Goal: Information Seeking & Learning: Check status

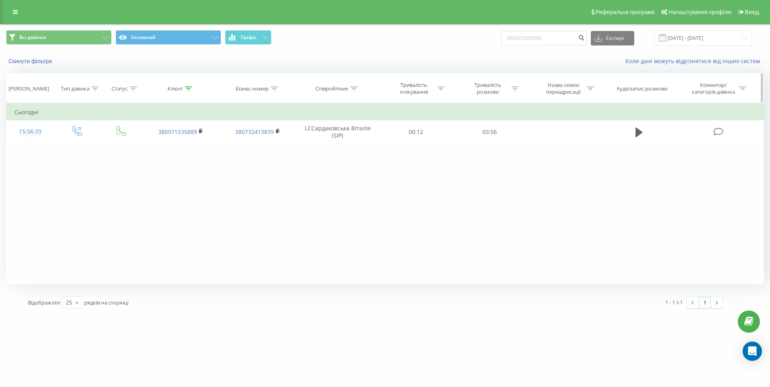
click at [192, 88] on div "Клієнт" at bounding box center [180, 88] width 77 height 7
drag, startPoint x: 163, startPoint y: 141, endPoint x: 213, endPoint y: 143, distance: 50.0
click at [105, 139] on table "Фільтрувати за умовою Дорівнює Введіть значення Скасувати OK Фільтрувати за умо…" at bounding box center [385, 124] width 758 height 40
paste input "380991609910"
type input "380991609910"
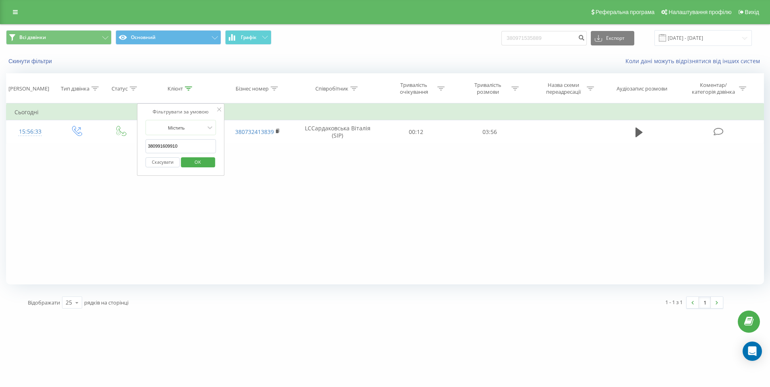
click at [193, 166] on span "OK" at bounding box center [197, 162] width 23 height 12
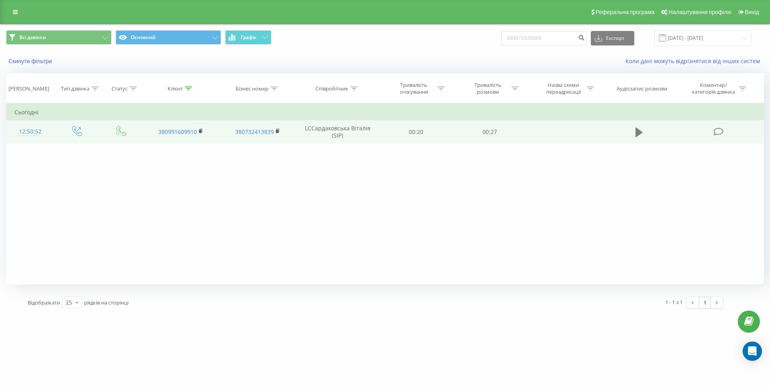
click at [643, 133] on icon at bounding box center [639, 132] width 7 height 11
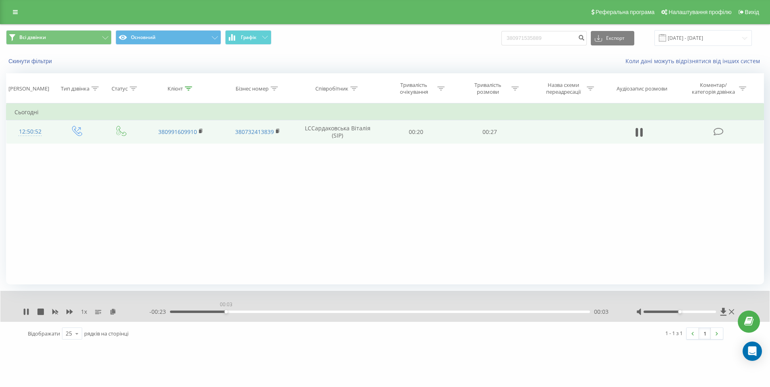
click at [226, 312] on div "00:03" at bounding box center [380, 312] width 420 height 2
click at [270, 313] on div "00:06" at bounding box center [380, 312] width 420 height 2
click at [300, 311] on div "00:08" at bounding box center [380, 312] width 420 height 2
click at [329, 312] on div "00:10" at bounding box center [380, 312] width 420 height 2
click at [355, 312] on div "00:11" at bounding box center [380, 312] width 420 height 2
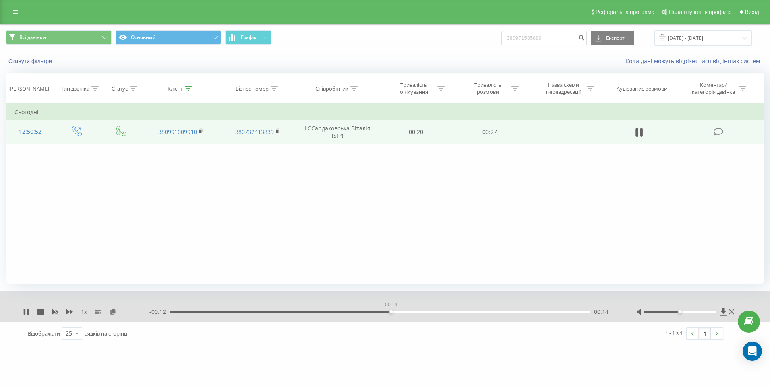
click at [391, 312] on div "00:14" at bounding box center [380, 312] width 420 height 2
click at [39, 313] on icon at bounding box center [40, 312] width 6 height 6
click at [187, 89] on icon at bounding box center [188, 89] width 7 height 4
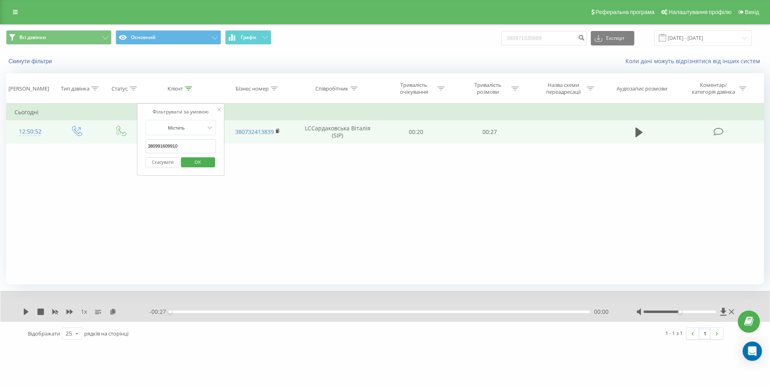
drag, startPoint x: 191, startPoint y: 143, endPoint x: 108, endPoint y: 143, distance: 83.0
click at [108, 143] on table "Фільтрувати за умовою Дорівнює Введіть значення Скасувати OK Фільтрувати за умо…" at bounding box center [385, 124] width 758 height 40
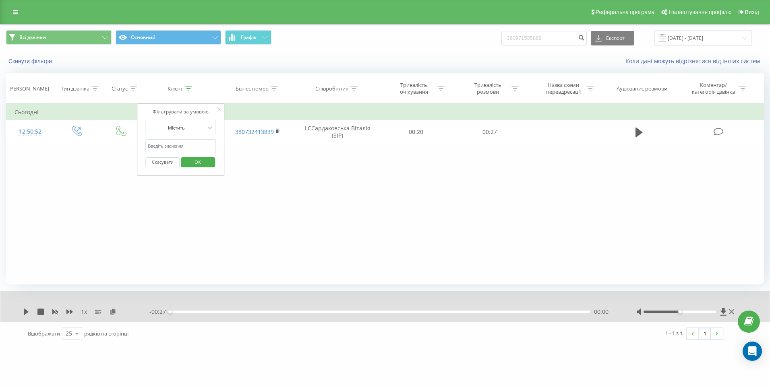
paste input "380964435020"
type input "380964435020"
click at [193, 164] on span "OK" at bounding box center [197, 162] width 23 height 12
click at [189, 89] on icon at bounding box center [188, 89] width 7 height 4
drag, startPoint x: 195, startPoint y: 143, endPoint x: 137, endPoint y: 143, distance: 57.6
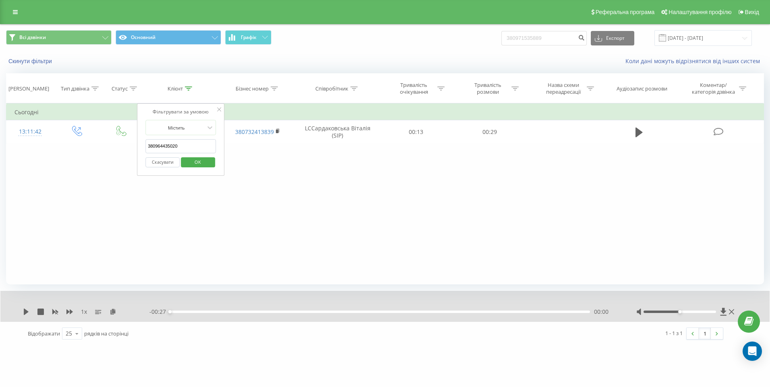
click at [137, 143] on div "Фільтрувати за умовою Містить 380964435020 Скасувати OK" at bounding box center [181, 140] width 88 height 72
paste input "380950763600"
type input "380950763600"
click at [204, 166] on span "OK" at bounding box center [197, 162] width 23 height 12
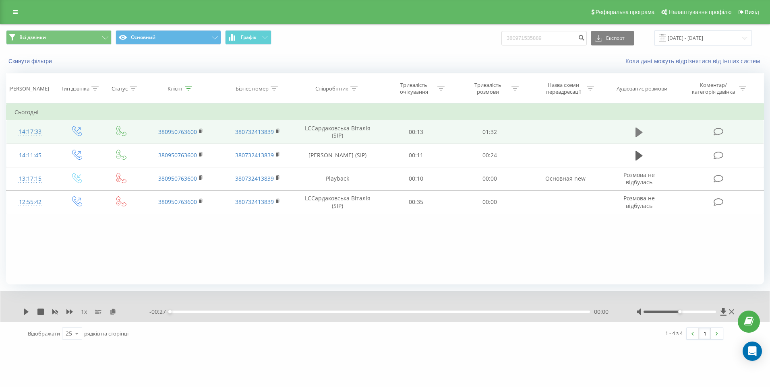
click at [634, 133] on button at bounding box center [639, 132] width 12 height 12
click at [259, 309] on div "- 01:20 00:11 00:11" at bounding box center [382, 312] width 466 height 8
click at [288, 313] on div "00:25" at bounding box center [380, 312] width 420 height 2
click at [342, 311] on div "00:37" at bounding box center [380, 312] width 420 height 2
click at [380, 311] on div "- 00:53 00:38 00:38" at bounding box center [382, 312] width 466 height 8
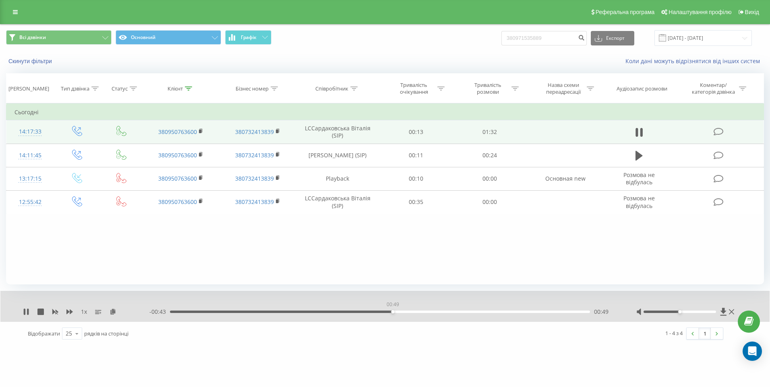
click at [393, 312] on div "00:49" at bounding box center [380, 312] width 420 height 2
